Goal: Find specific page/section: Find specific page/section

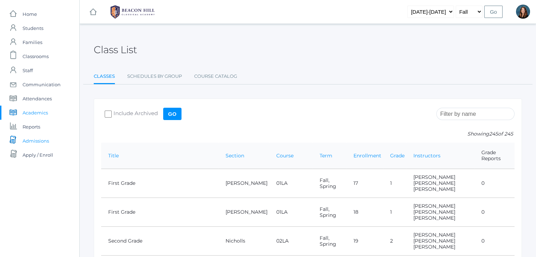
click at [38, 141] on span "Admissions" at bounding box center [36, 141] width 26 height 14
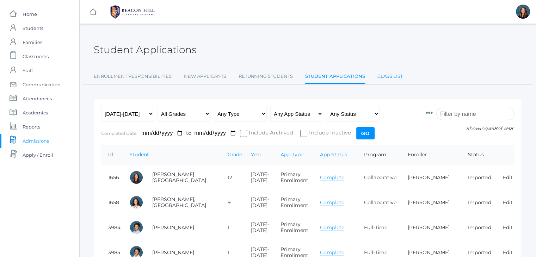
click at [386, 79] on link "Class List" at bounding box center [389, 76] width 25 height 14
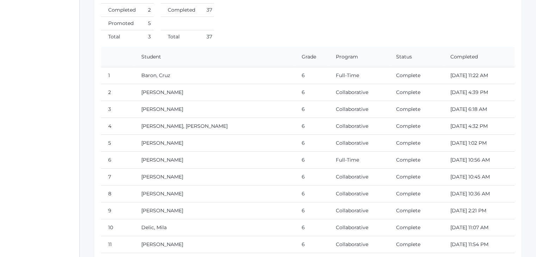
scroll to position [5276, 0]
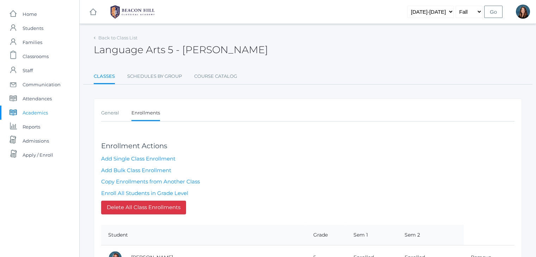
scroll to position [445, 0]
